Goal: Task Accomplishment & Management: Manage account settings

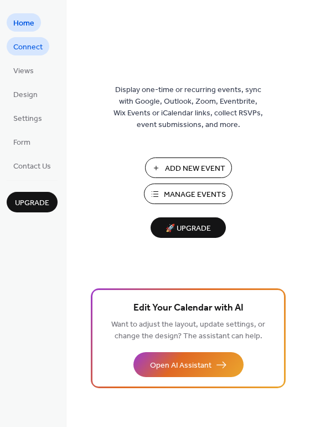
click at [28, 44] on span "Connect" at bounding box center [27, 48] width 29 height 12
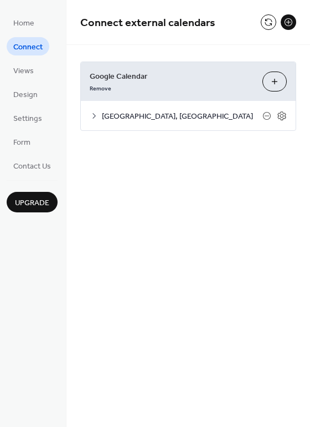
click at [269, 115] on icon at bounding box center [267, 115] width 4 height 1
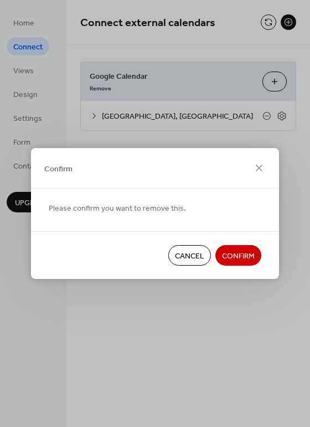
click at [232, 253] on span "Confirm" at bounding box center [238, 256] width 33 height 12
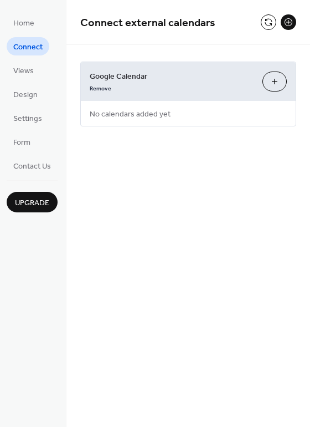
click at [271, 85] on button "Choose Calendars" at bounding box center [275, 81] width 24 height 20
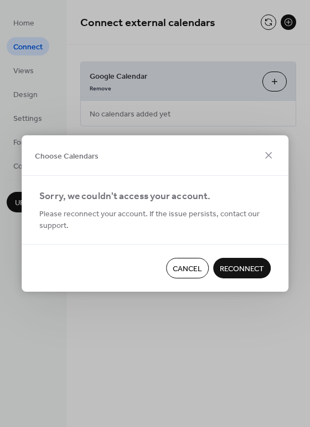
click at [243, 260] on button "Reconnect" at bounding box center [242, 268] width 58 height 20
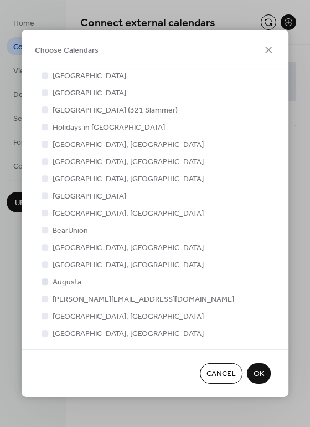
scroll to position [172, 0]
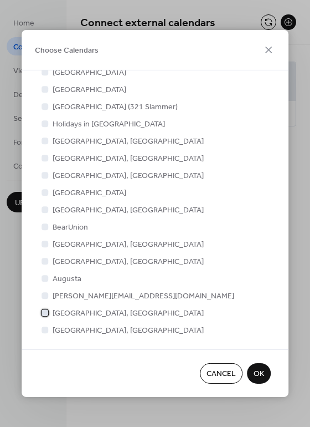
click at [50, 314] on label "[GEOGRAPHIC_DATA], [GEOGRAPHIC_DATA]" at bounding box center [121, 313] width 165 height 12
click at [258, 372] on span "OK" at bounding box center [259, 374] width 11 height 12
